Goal: Task Accomplishment & Management: Manage account settings

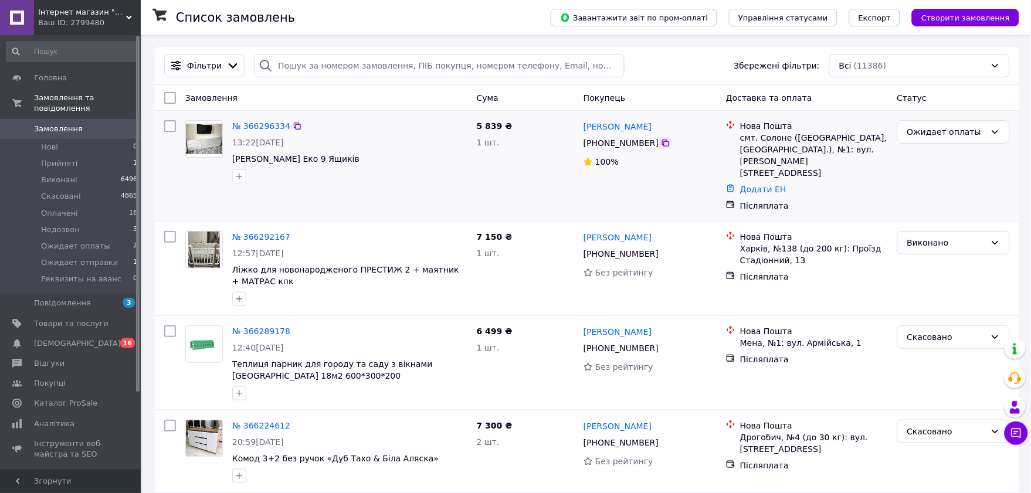
click at [661, 145] on icon at bounding box center [665, 142] width 9 height 9
drag, startPoint x: 658, startPoint y: 124, endPoint x: 583, endPoint y: 121, distance: 74.5
click at [583, 121] on div "[PERSON_NAME]" at bounding box center [649, 126] width 135 height 15
copy link "[PERSON_NAME]"
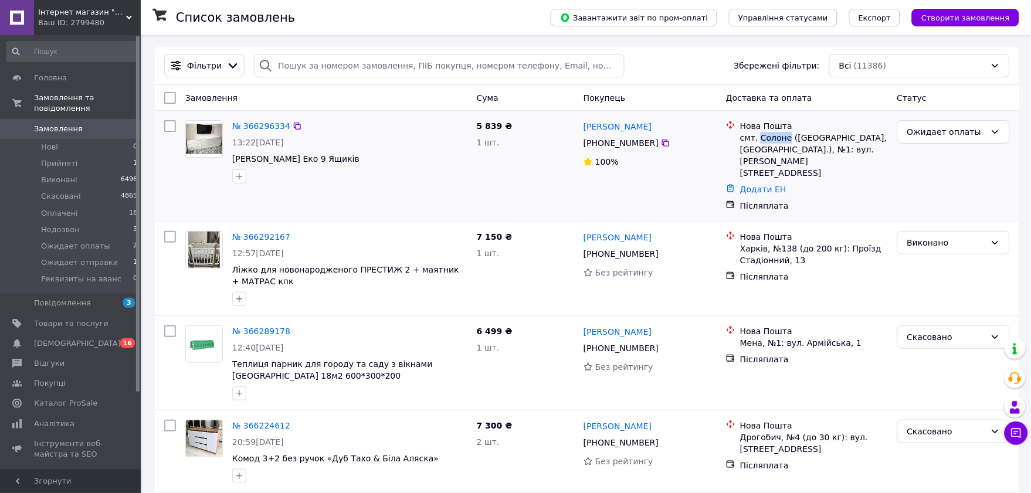
drag, startPoint x: 784, startPoint y: 138, endPoint x: 758, endPoint y: 137, distance: 25.8
click at [758, 137] on div "смт. Солоне ([GEOGRAPHIC_DATA], [GEOGRAPHIC_DATA].), №1: вул. [PERSON_NAME][STR…" at bounding box center [814, 155] width 148 height 47
copy div "Солоне"
click at [752, 185] on link "Додати ЕН" at bounding box center [763, 189] width 46 height 9
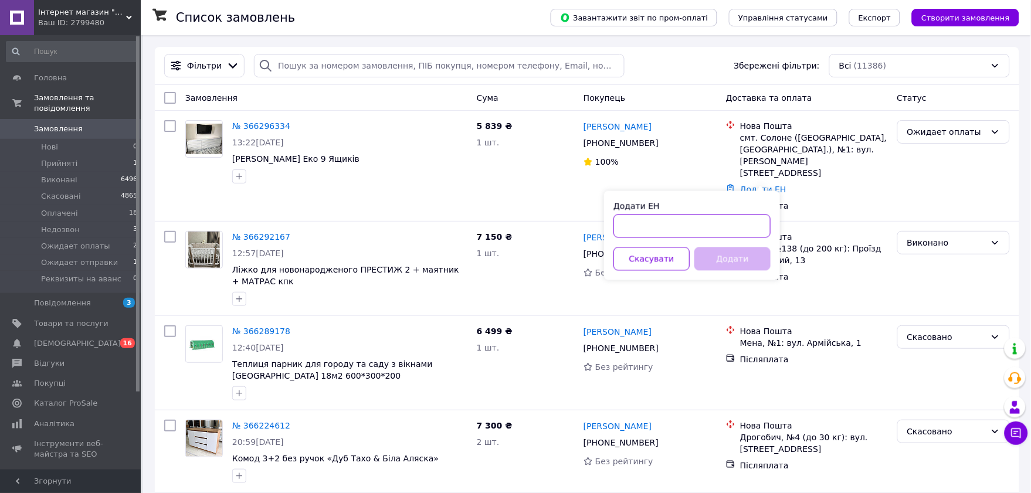
click at [672, 235] on input "Додати ЕН" at bounding box center [691, 226] width 157 height 23
paste input "20451269284105"
type input "20451269284105"
click at [739, 260] on button "Додати" at bounding box center [732, 258] width 76 height 23
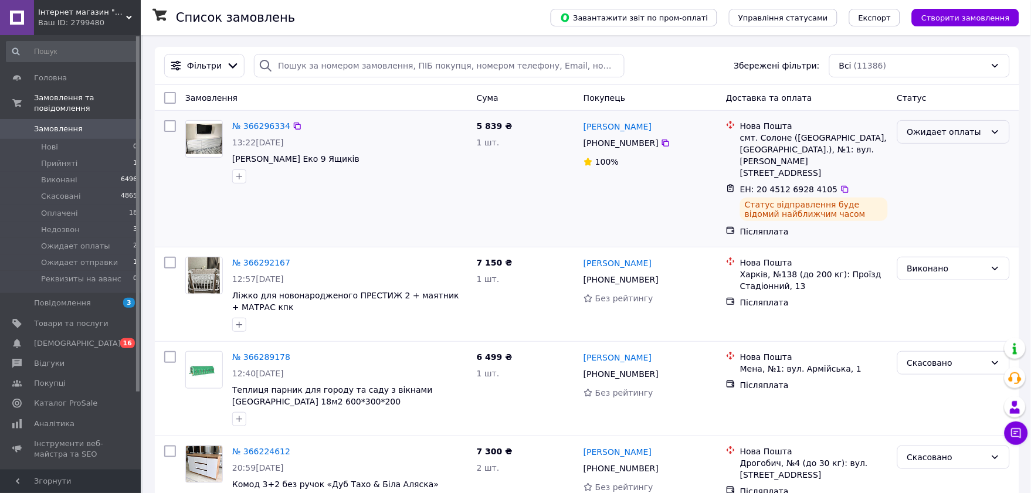
click at [960, 135] on div "Ожидает оплаты" at bounding box center [946, 131] width 79 height 13
click at [956, 180] on li "Виконано" at bounding box center [953, 179] width 111 height 21
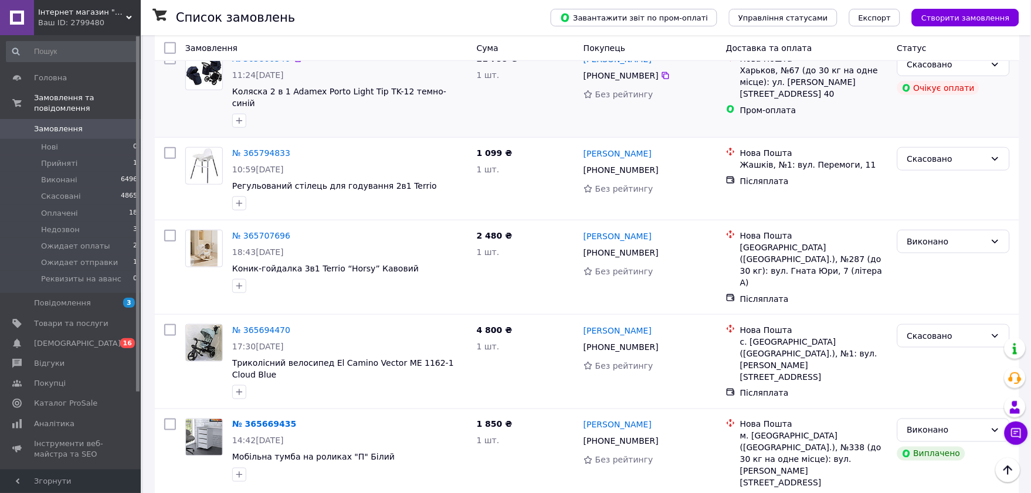
scroll to position [1433, 0]
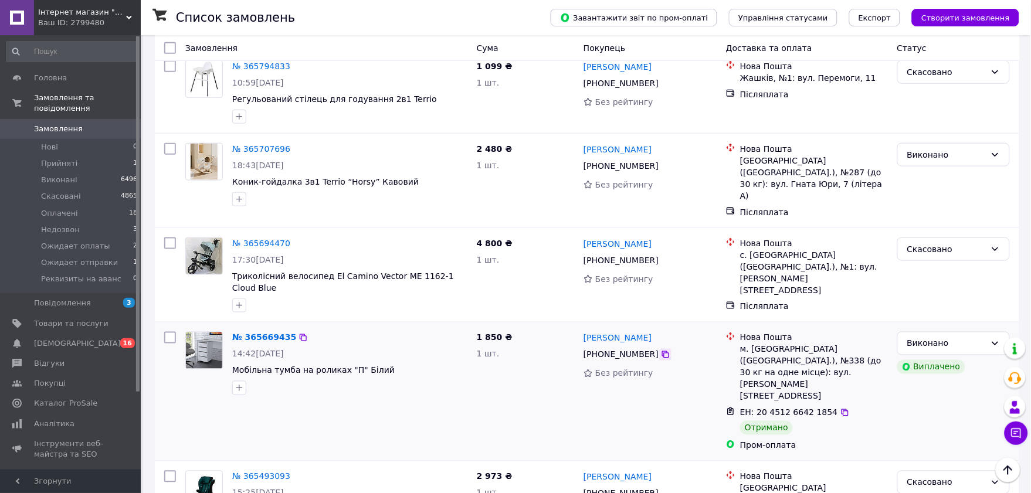
click at [661, 350] on icon at bounding box center [665, 354] width 9 height 9
click at [182, 327] on div at bounding box center [204, 363] width 47 height 73
click at [840, 408] on icon at bounding box center [844, 412] width 9 height 9
click at [157, 323] on div "№ 365669435 14:42[DATE] Мобільна тумба на роликах "П" Білий 1 850 ₴ 1 шт. [PERS…" at bounding box center [587, 392] width 864 height 138
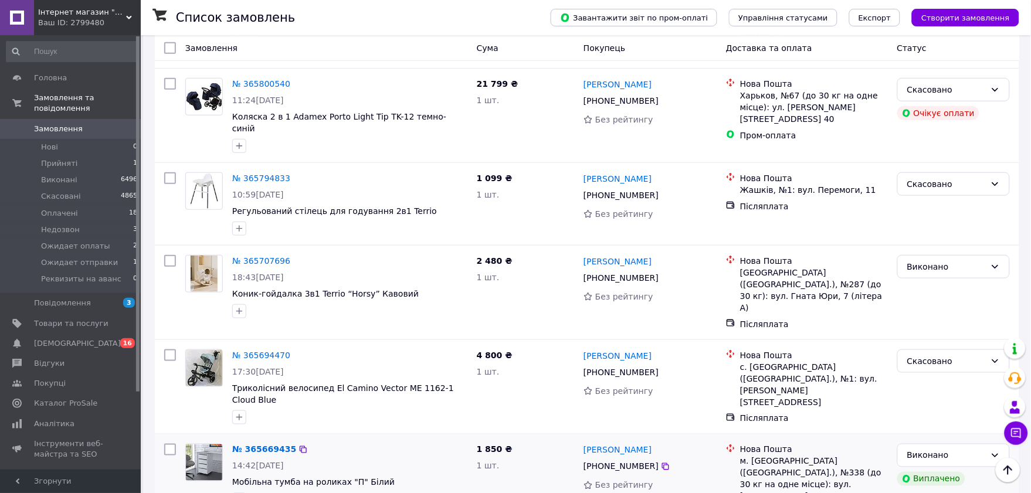
scroll to position [1107, 0]
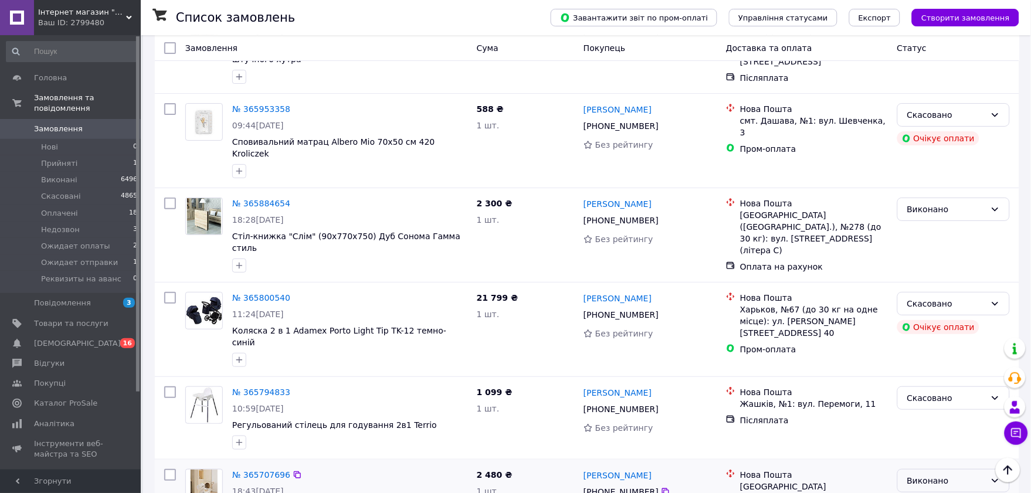
click at [927, 474] on div "Виконано" at bounding box center [946, 480] width 79 height 13
click at [936, 303] on li "Прийнято" at bounding box center [953, 294] width 111 height 21
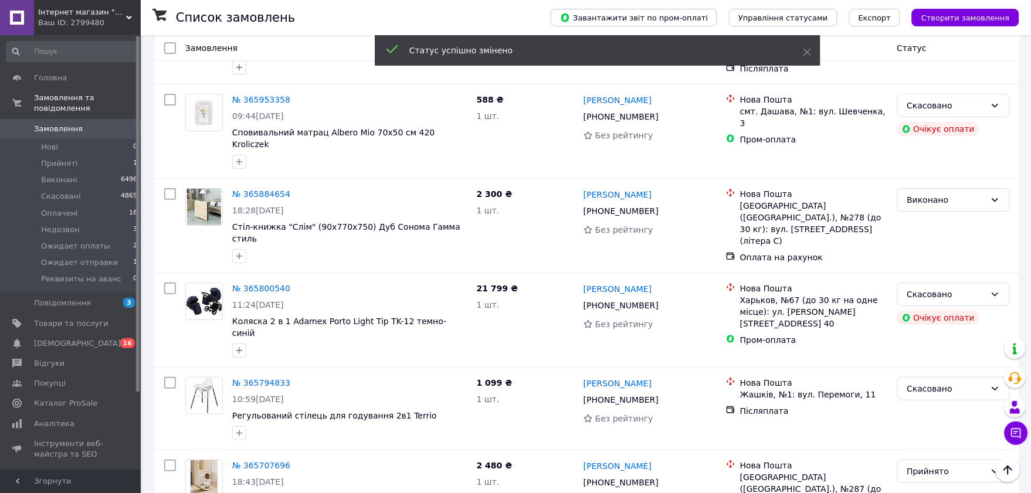
scroll to position [1098, 0]
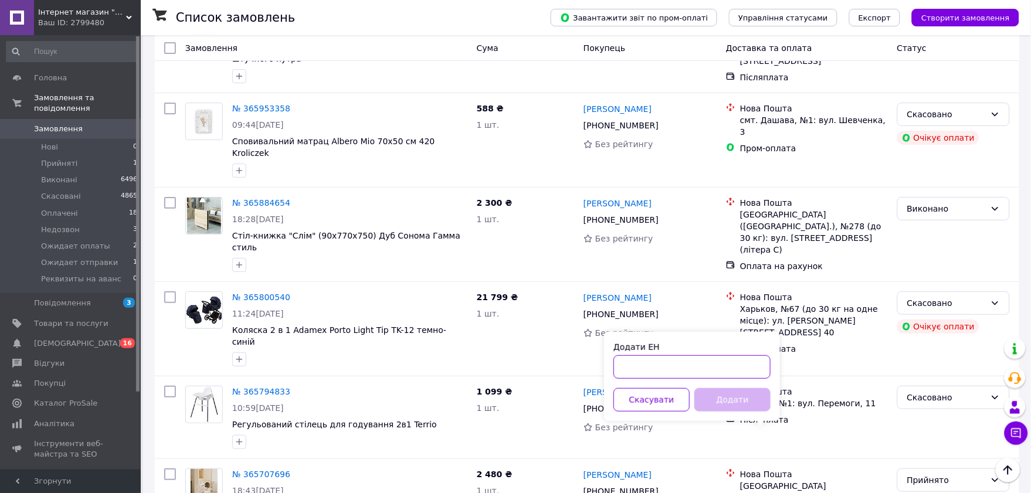
click at [687, 356] on input "Додати ЕН" at bounding box center [691, 366] width 157 height 23
paste input "20451267710988"
type input "20451267710988"
click at [729, 395] on button "Додати" at bounding box center [732, 399] width 76 height 23
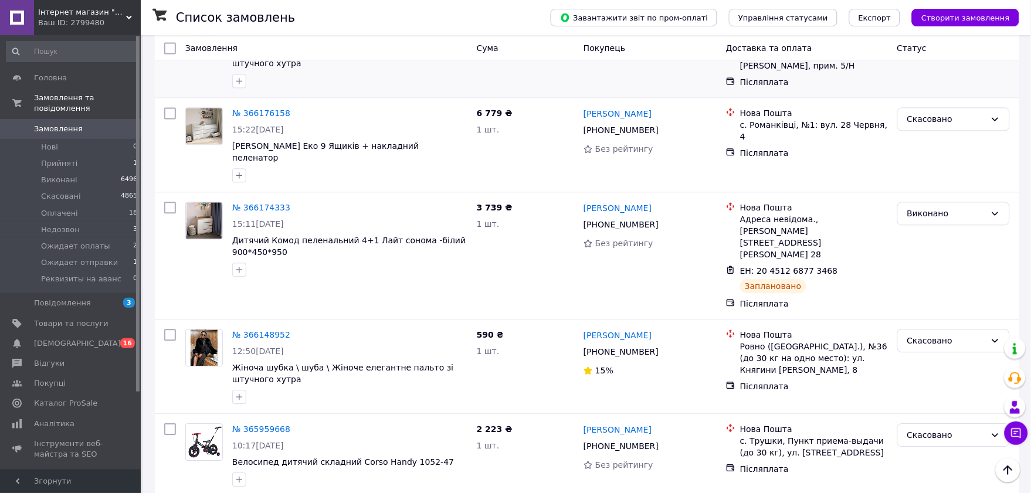
scroll to position [651, 0]
